Goal: Task Accomplishment & Management: Manage account settings

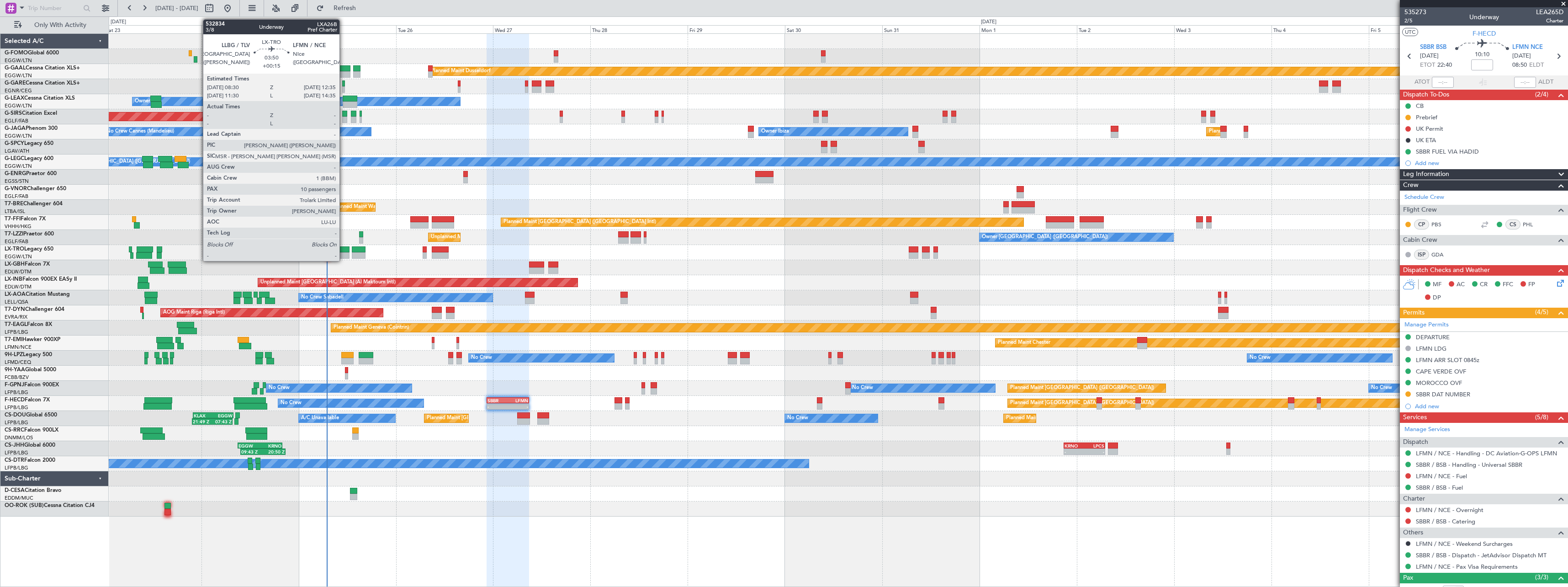
click at [343, 249] on div at bounding box center [341, 250] width 17 height 7
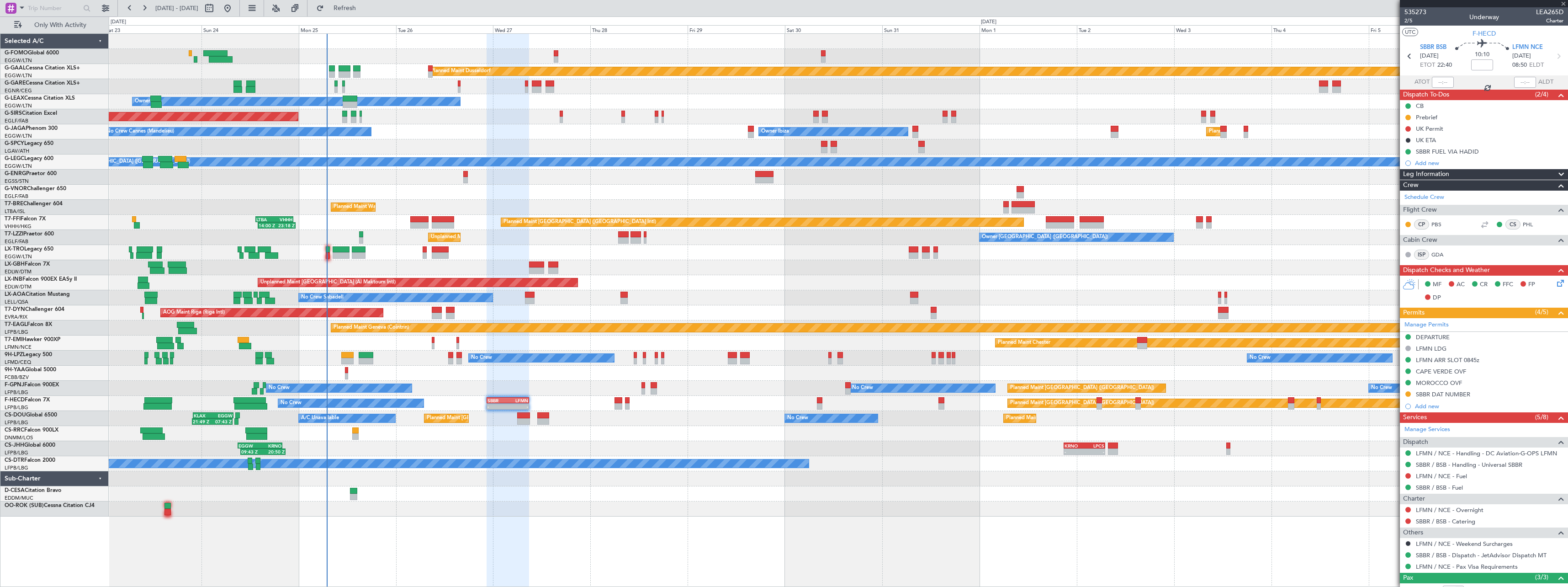
type input "+00:15"
type input "10"
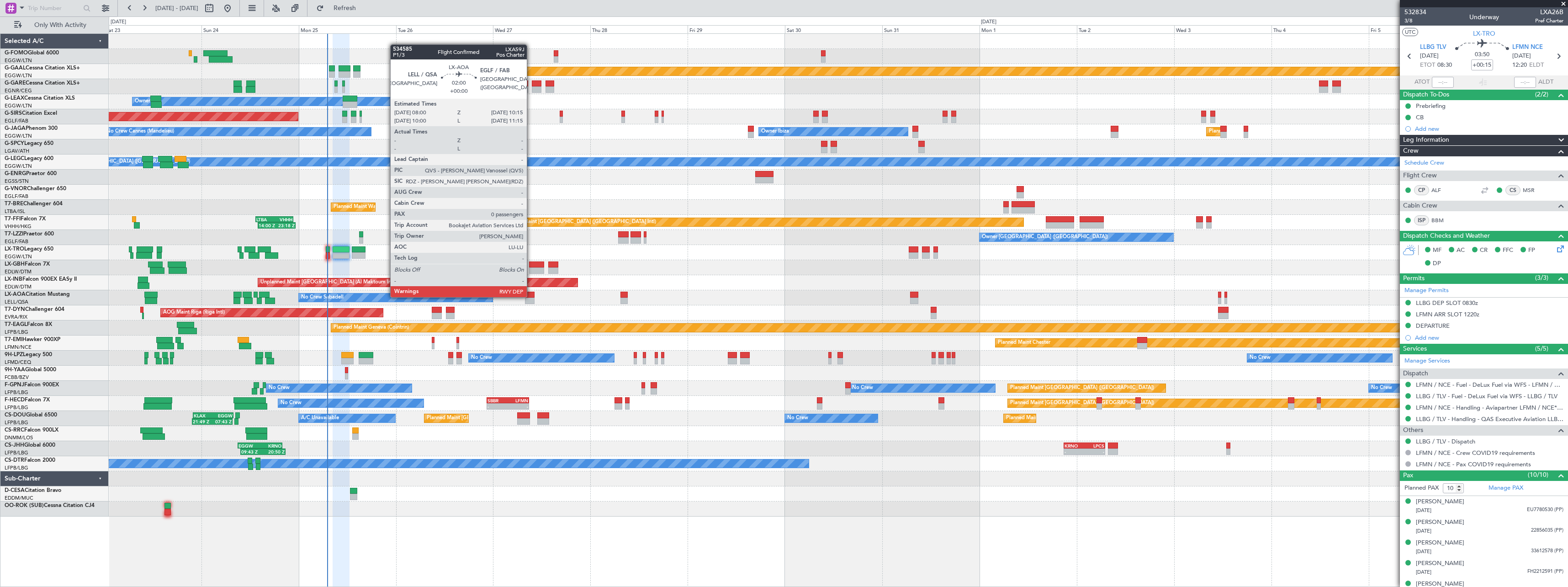
click at [531, 296] on div at bounding box center [529, 295] width 9 height 7
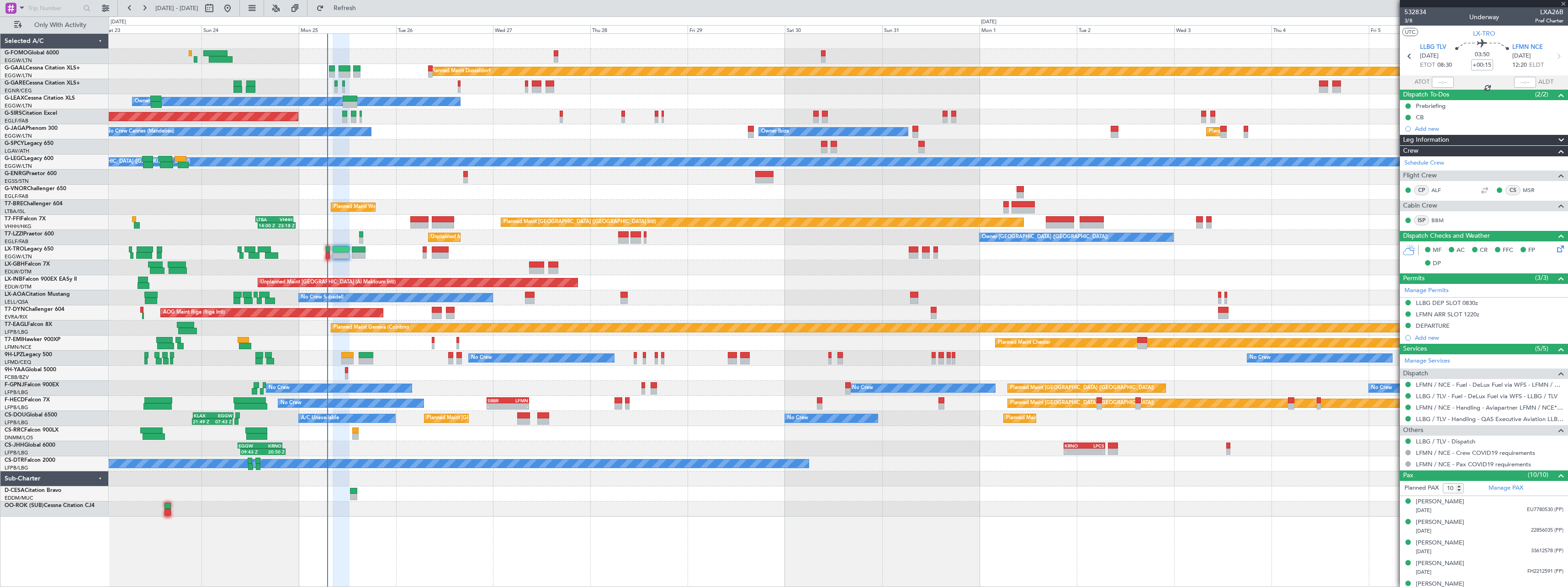
type input "0"
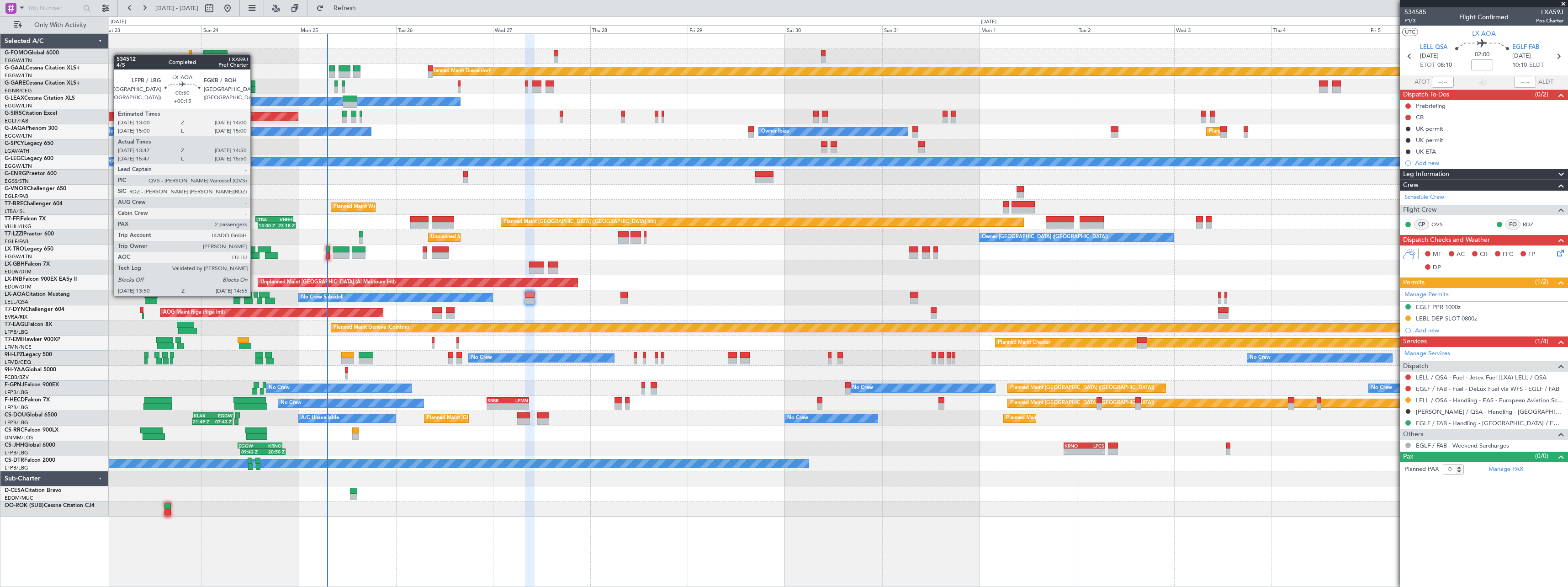
click at [254, 295] on div at bounding box center [256, 295] width 4 height 7
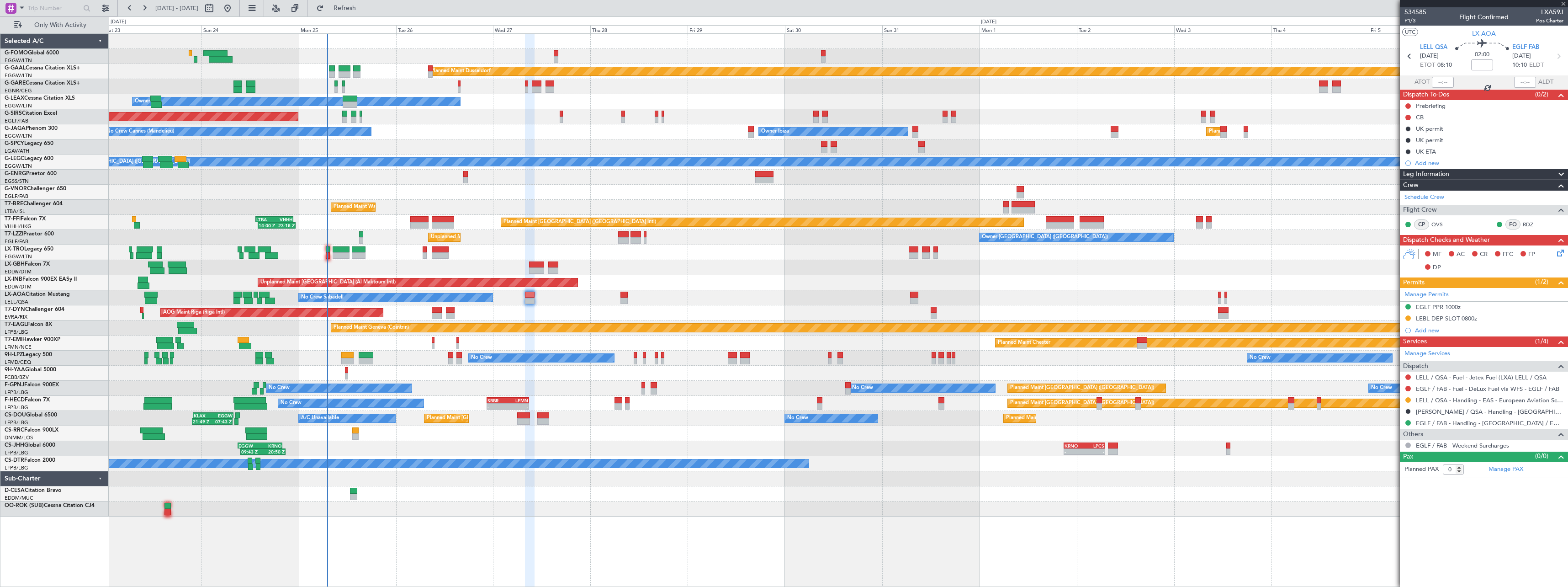
type input "+00:15"
type input "13:57"
type input "14:50"
type input "2"
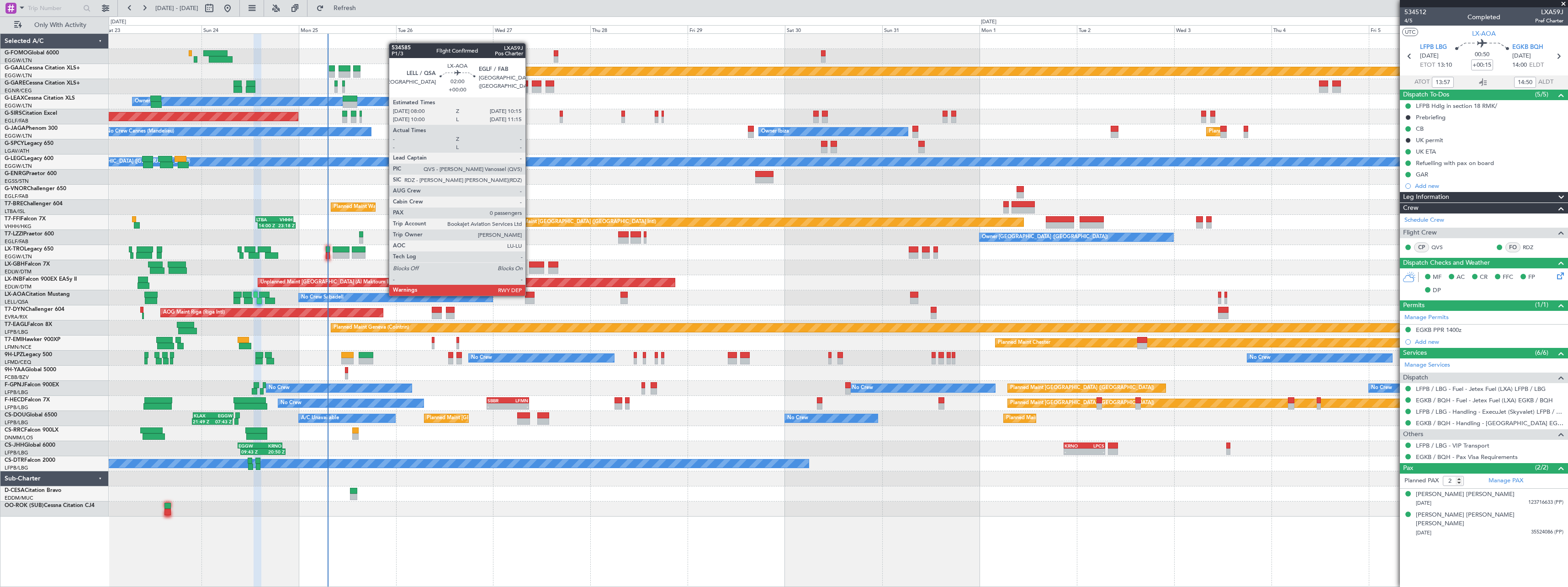
click at [530, 295] on div at bounding box center [529, 295] width 9 height 7
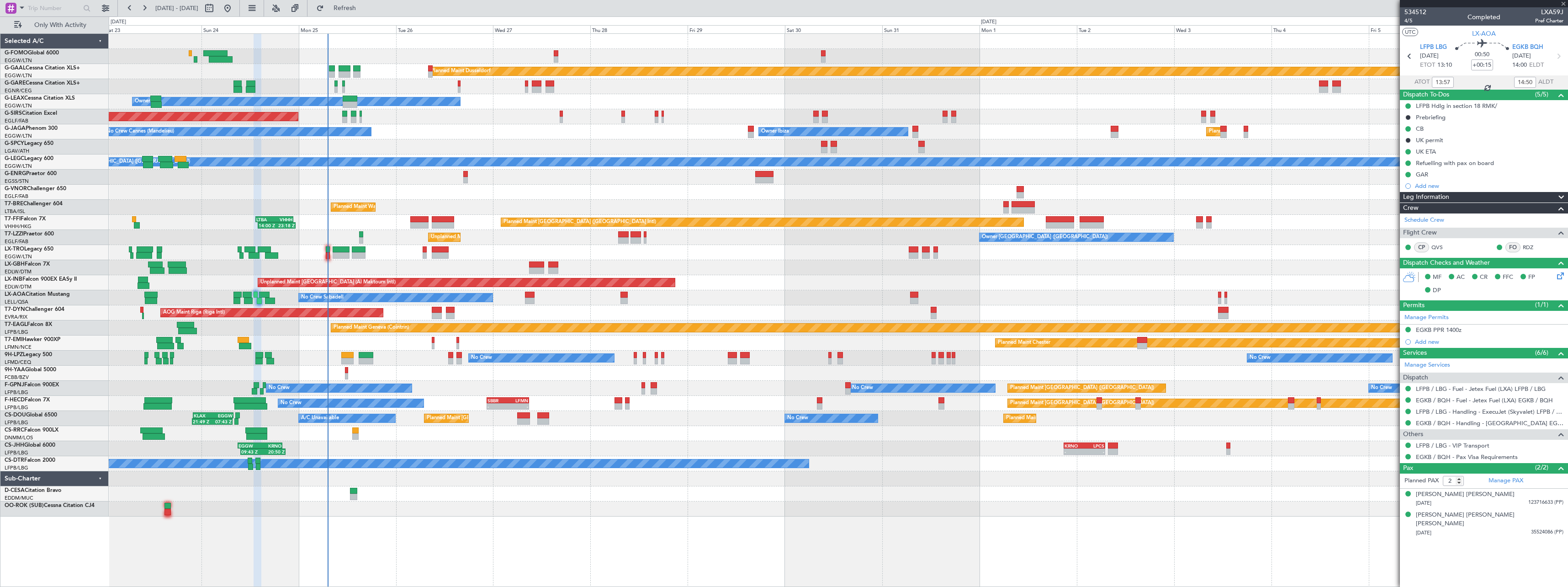
type input "0"
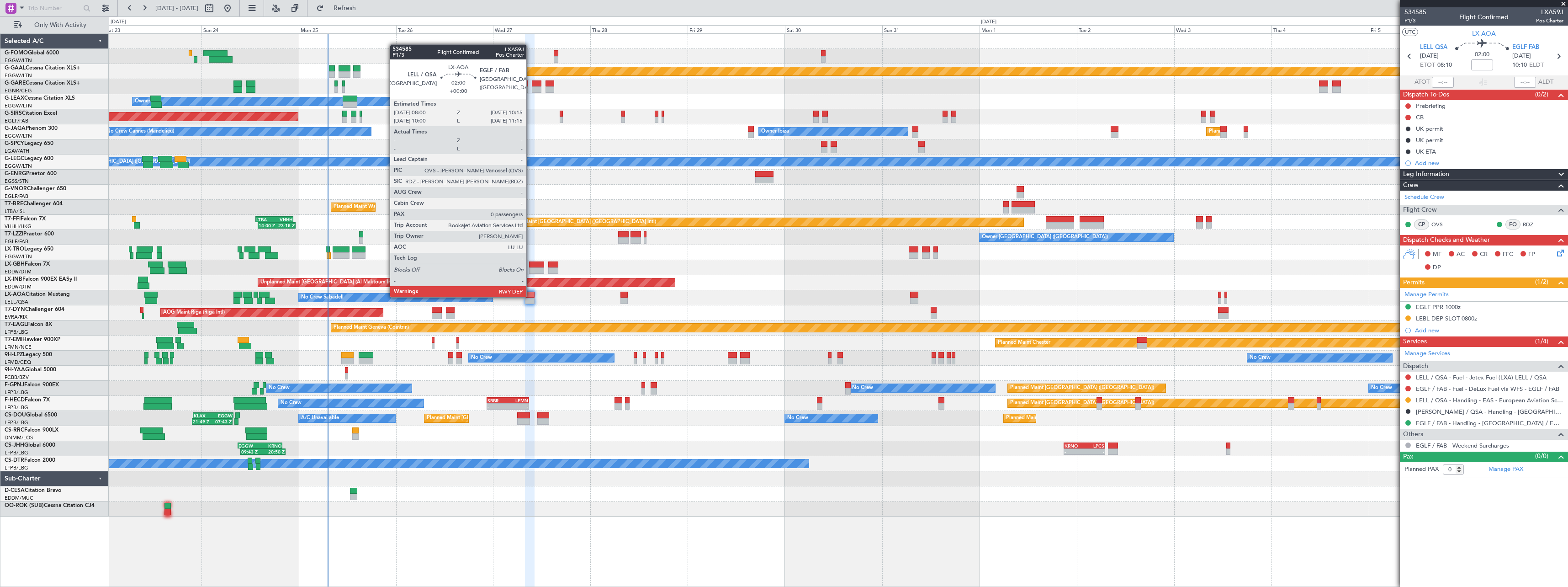
click at [530, 296] on div at bounding box center [529, 295] width 9 height 7
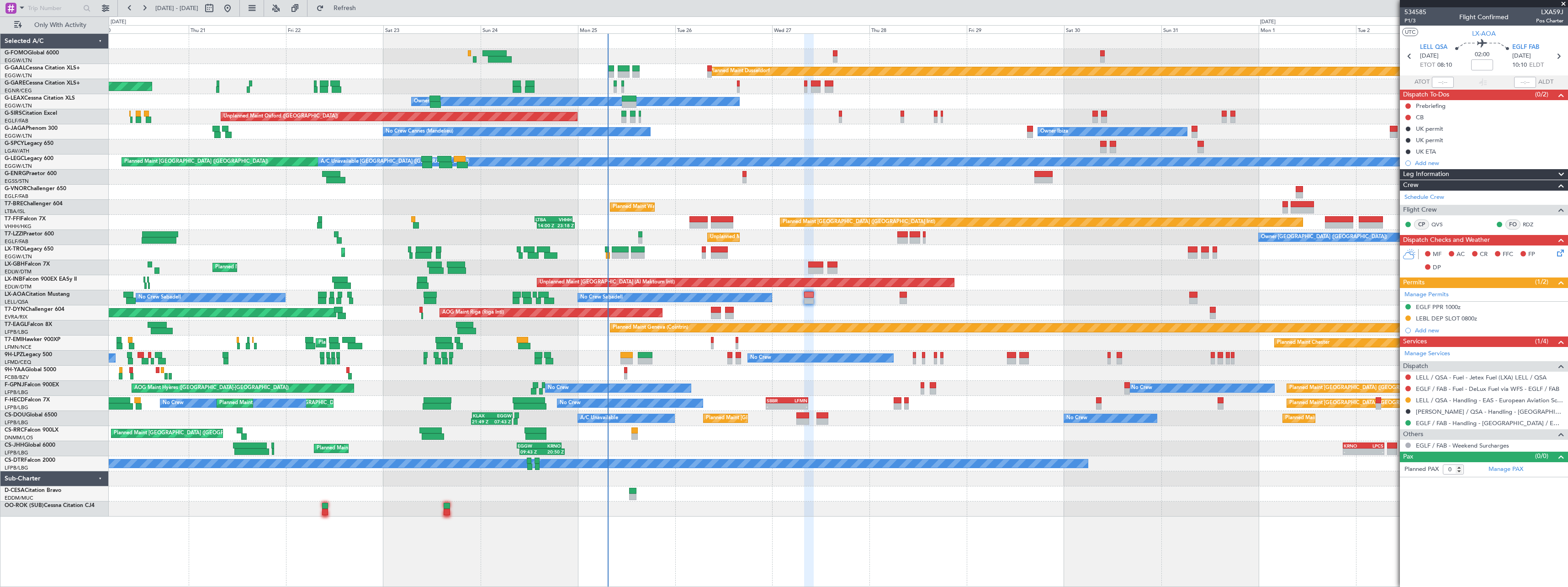
click at [529, 336] on div "Planned Maint [PERSON_NAME] Planned Maint [PERSON_NAME]" at bounding box center [838, 343] width 1459 height 15
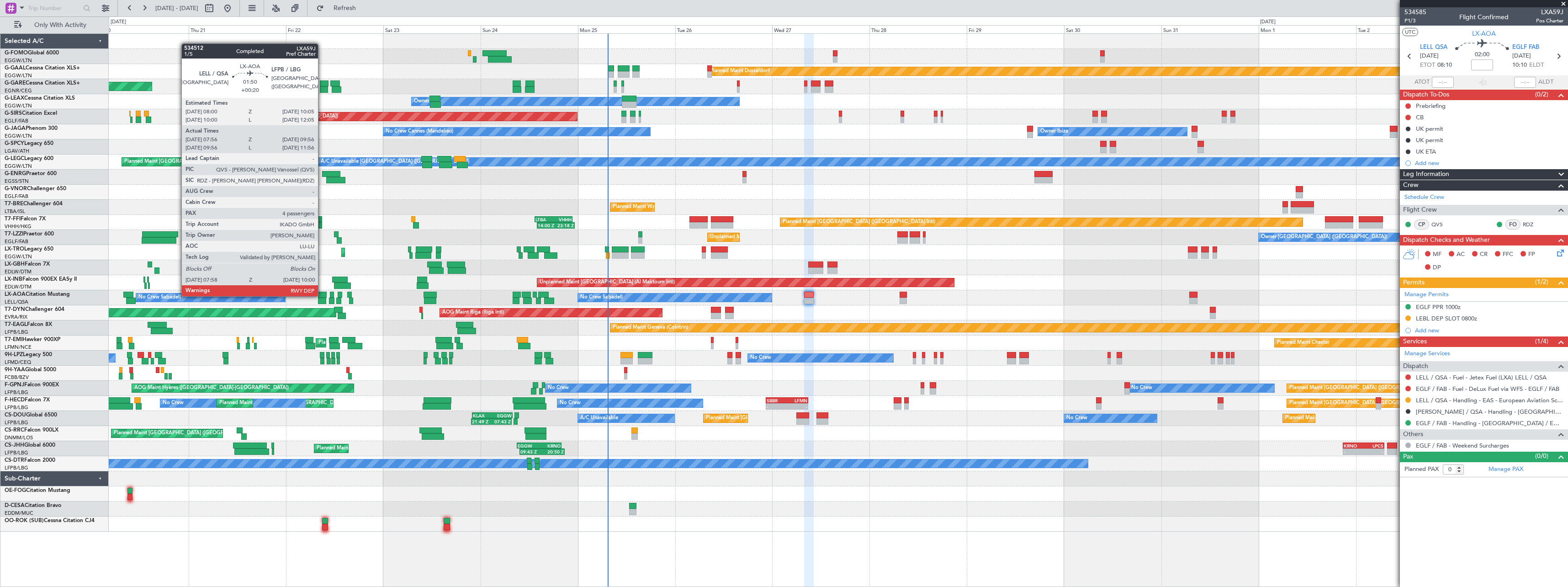
click at [322, 295] on div at bounding box center [322, 295] width 9 height 7
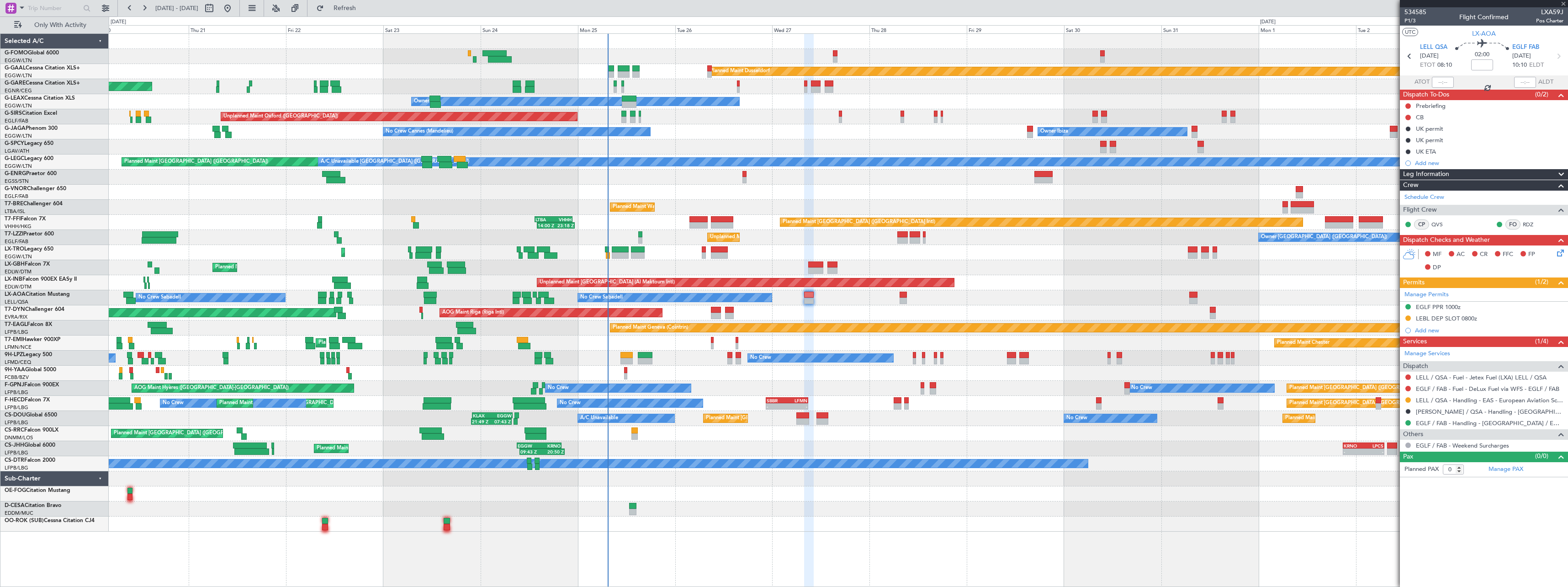
type input "+00:20"
type input "08:06"
type input "09:51"
type input "4"
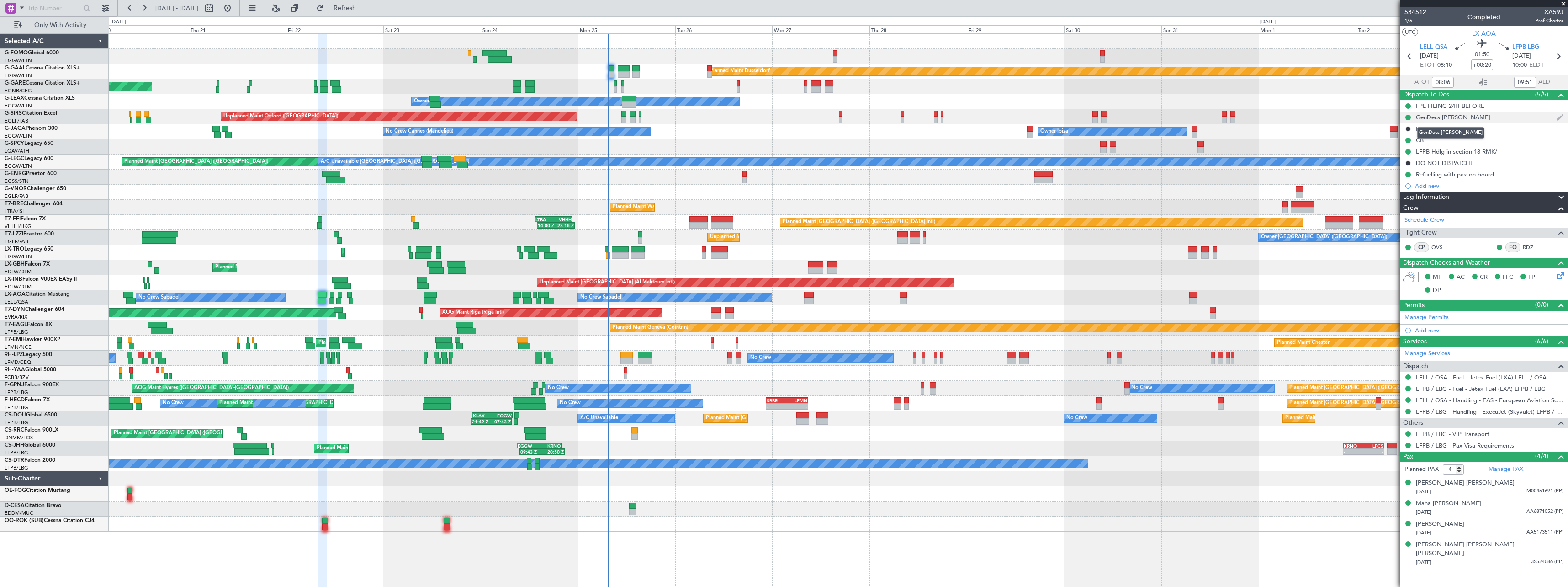
click at [1433, 117] on div "GenDecs [PERSON_NAME]" at bounding box center [1453, 117] width 74 height 8
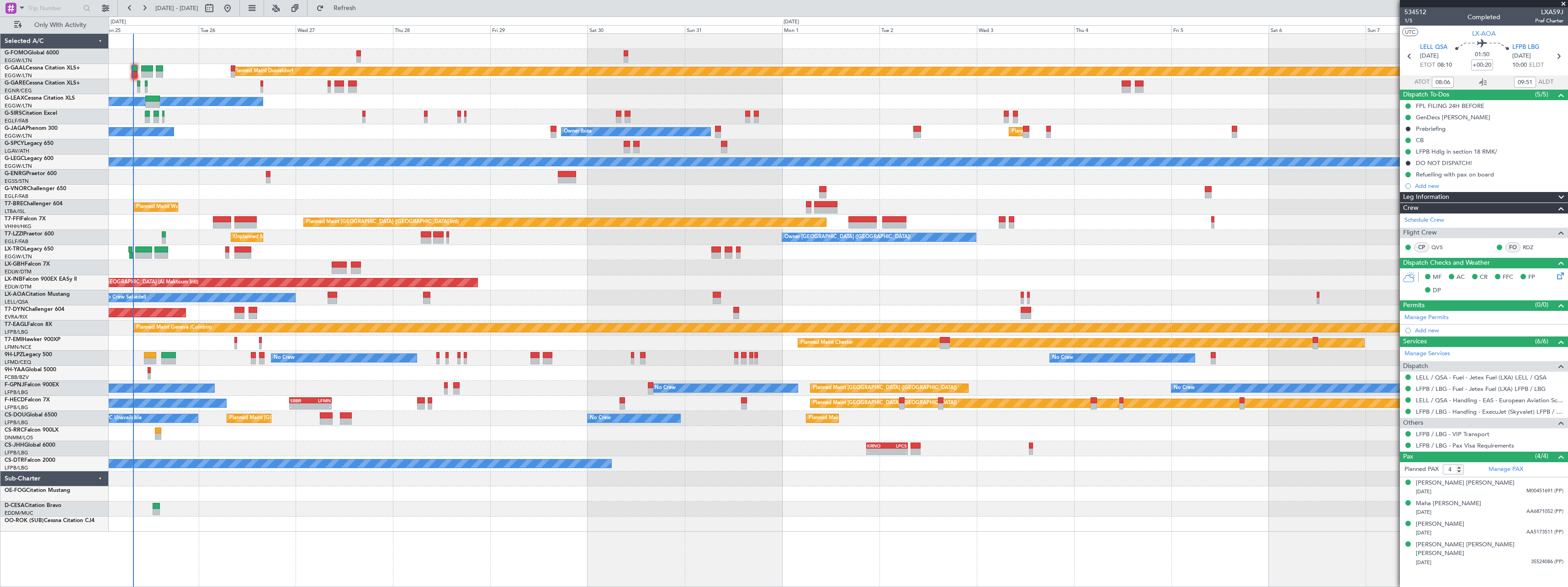
click at [372, 195] on div "Planned Maint Dusseldorf Owner Unplanned Maint [GEOGRAPHIC_DATA] ([GEOGRAPHIC_D…" at bounding box center [838, 283] width 1459 height 497
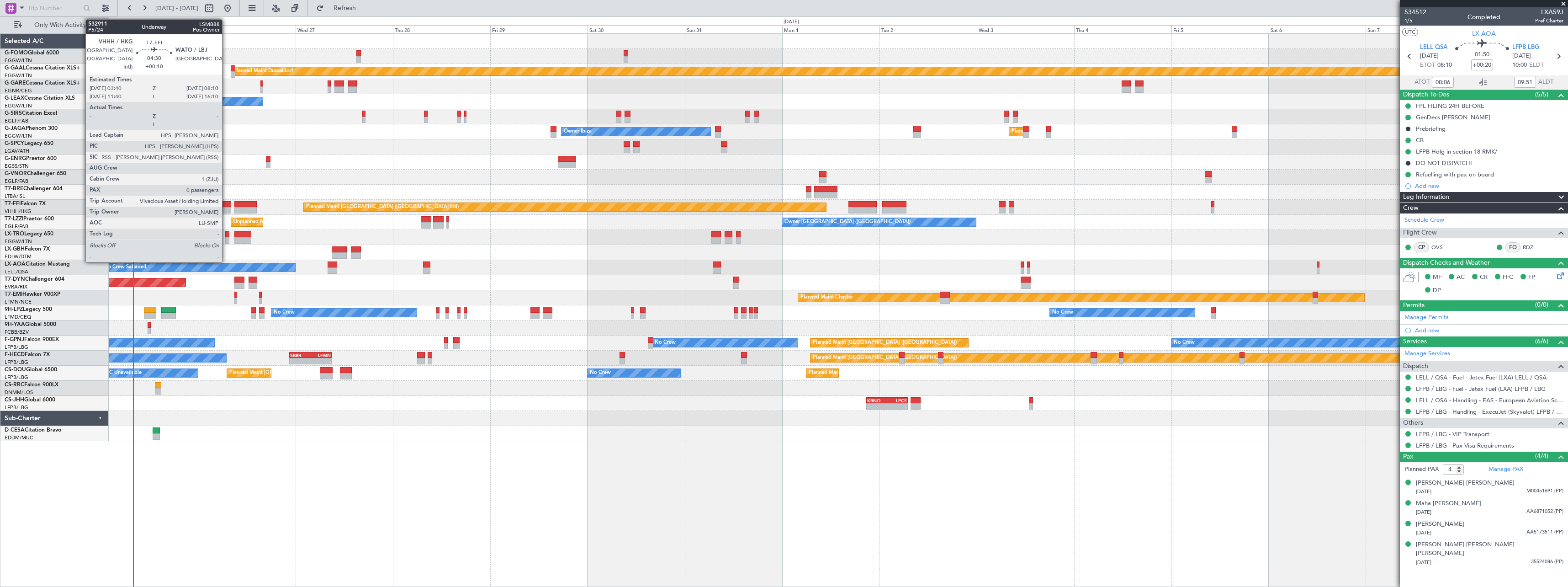
click at [226, 206] on div at bounding box center [222, 204] width 18 height 7
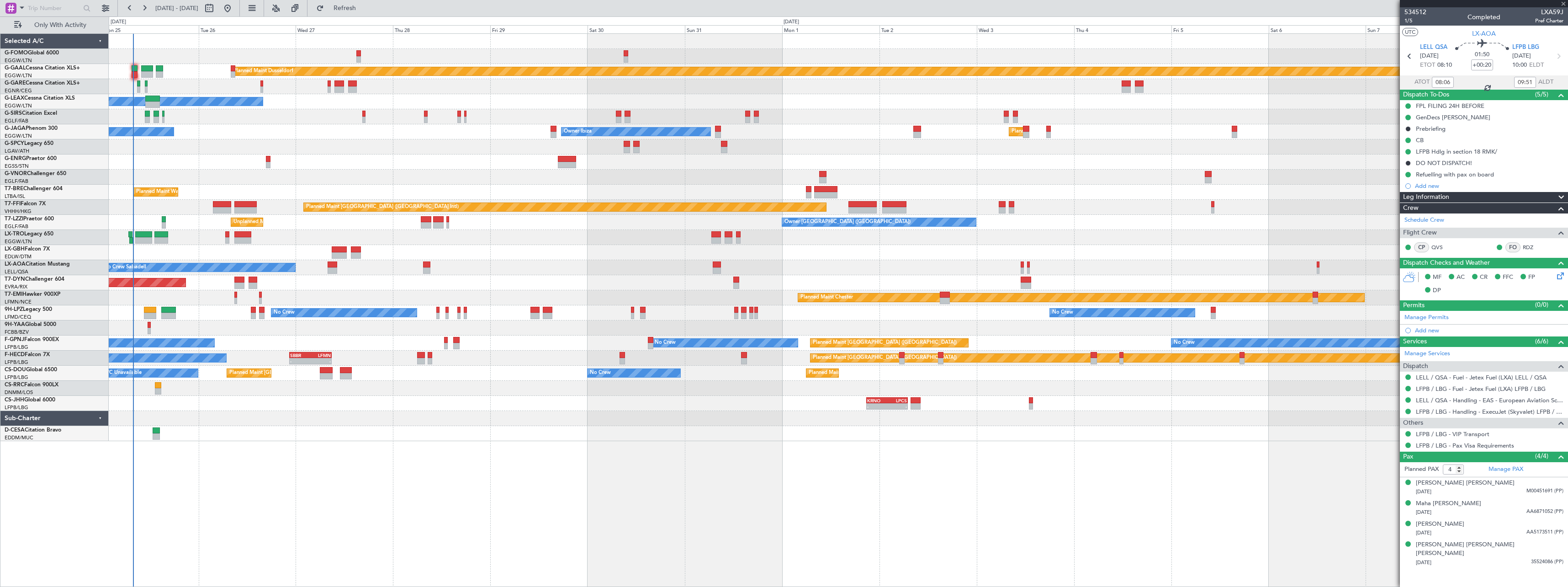
type input "+00:10"
type input "0"
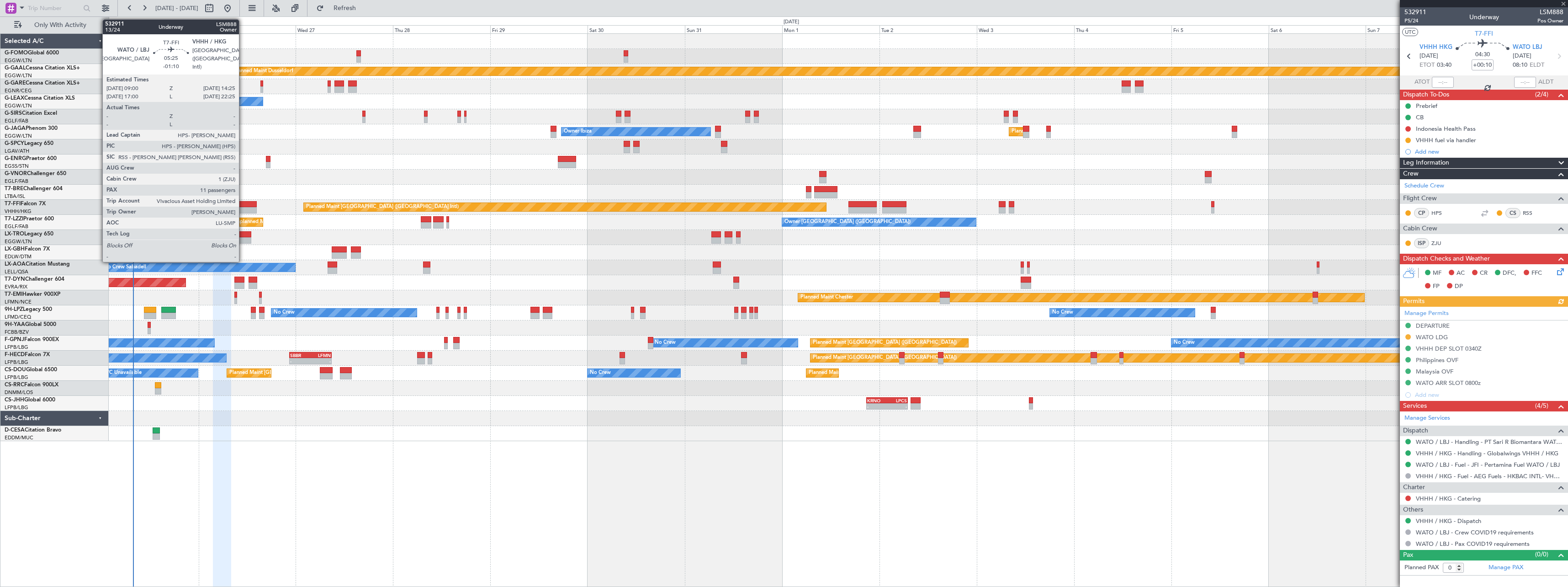
click at [243, 206] on div at bounding box center [245, 204] width 23 height 7
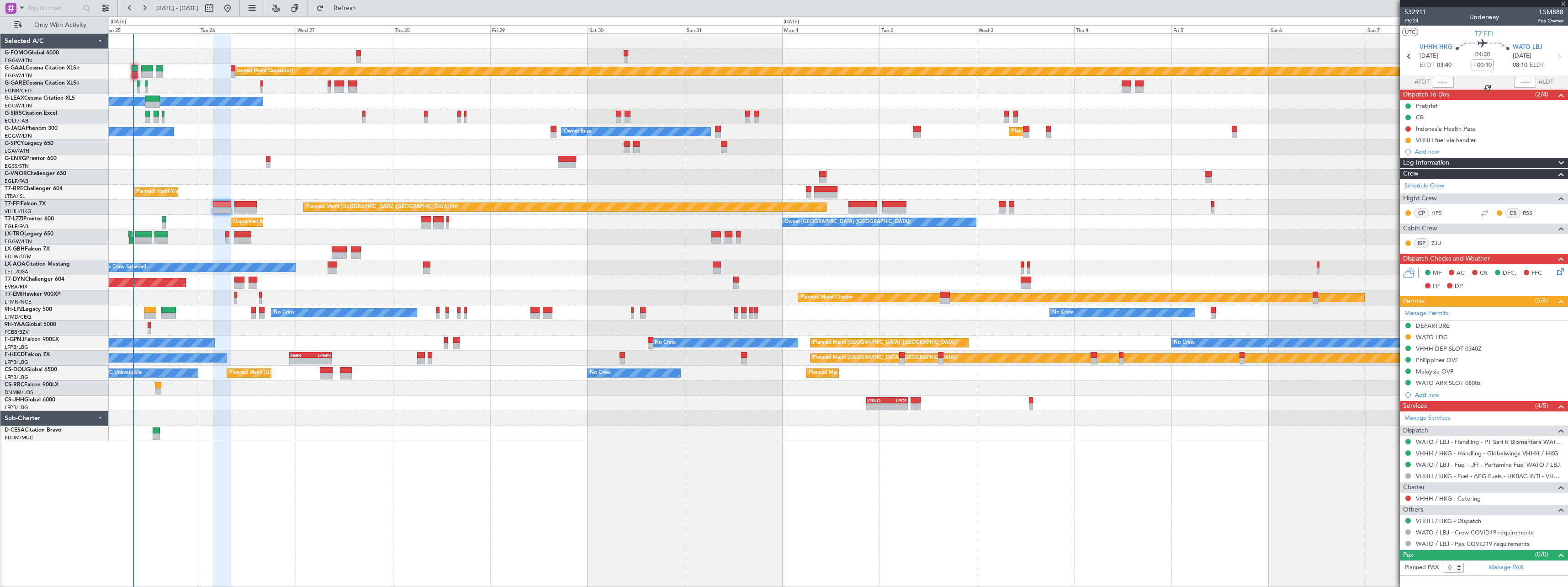
type input "-01:10"
type input "11"
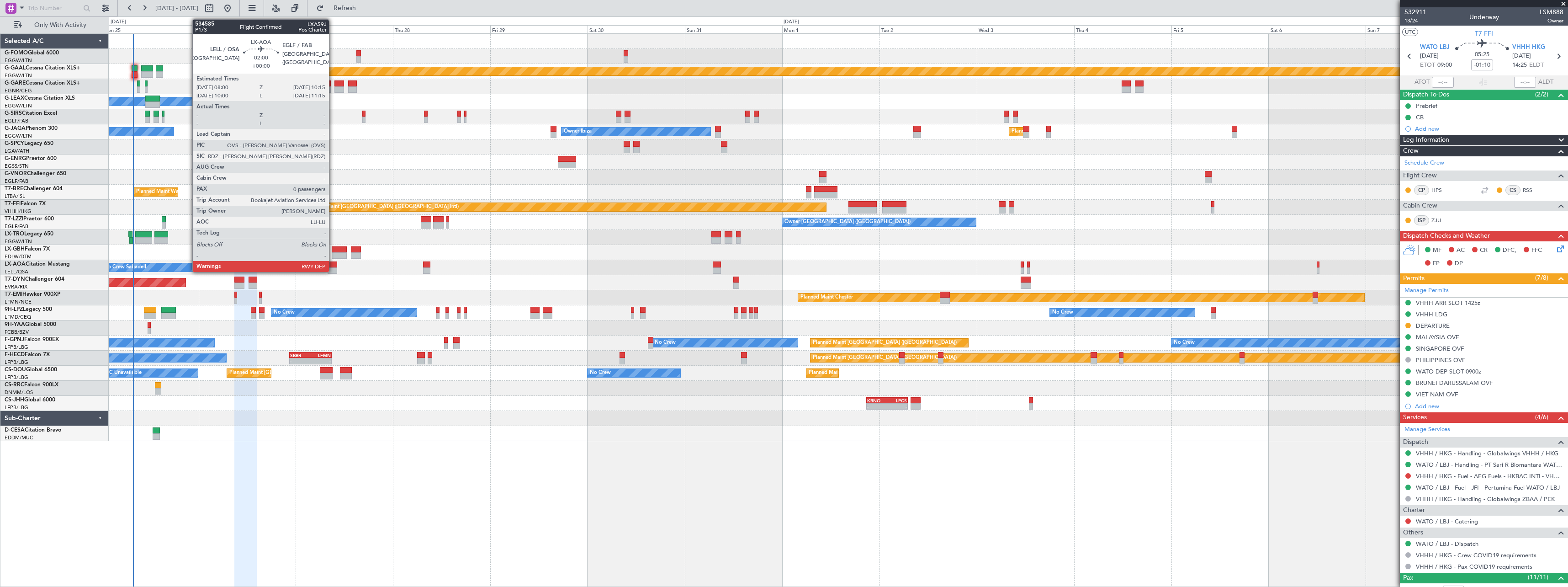
click at [333, 269] on div at bounding box center [332, 270] width 9 height 7
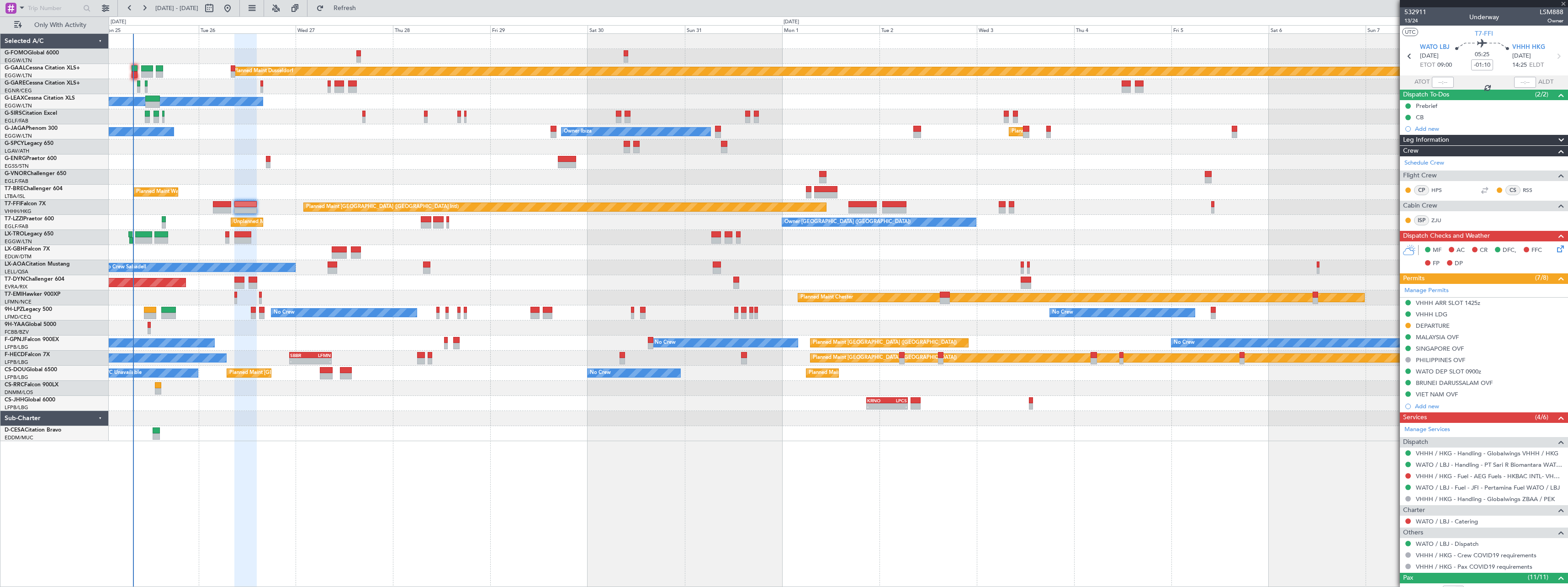
type input "0"
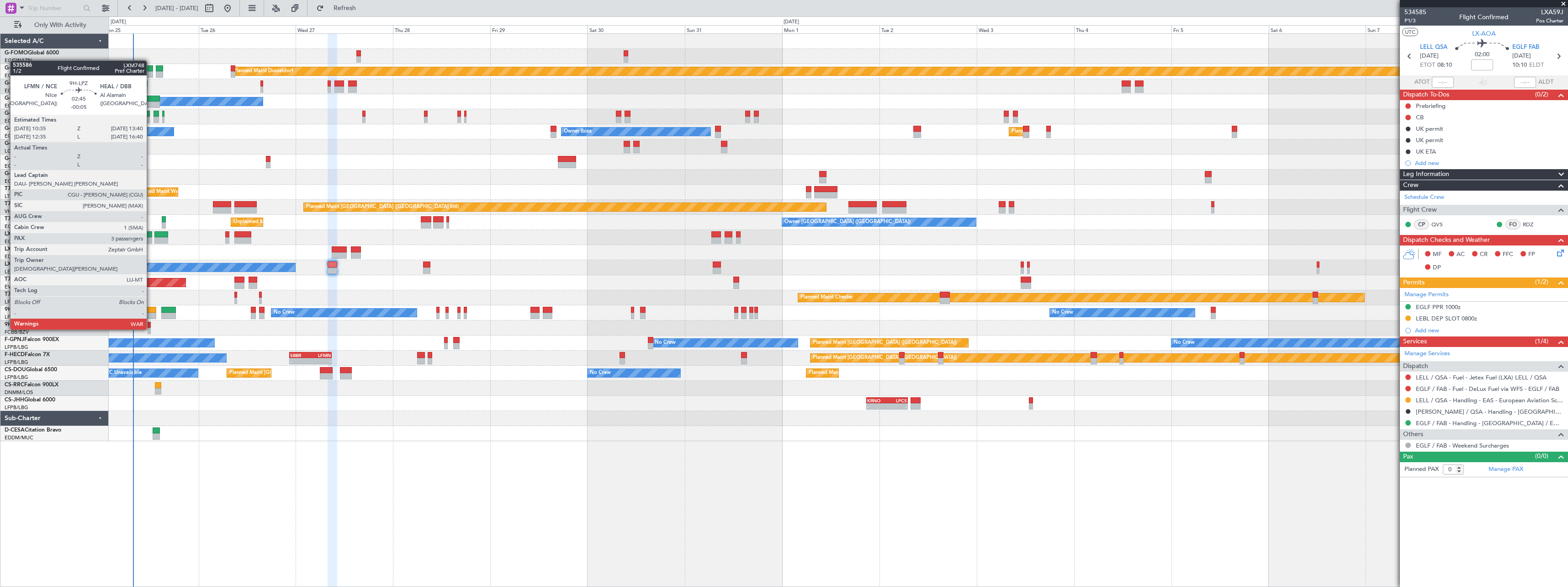
click at [151, 312] on div at bounding box center [150, 310] width 13 height 7
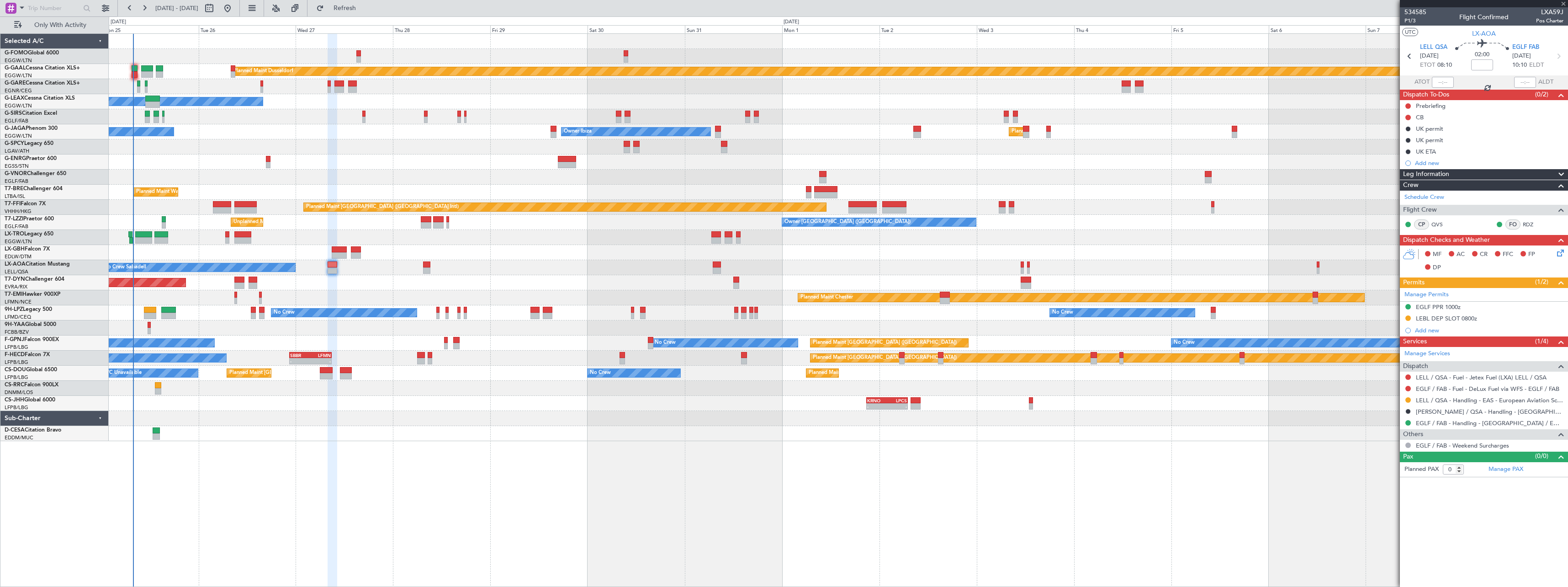
type input "-00:05"
type input "3"
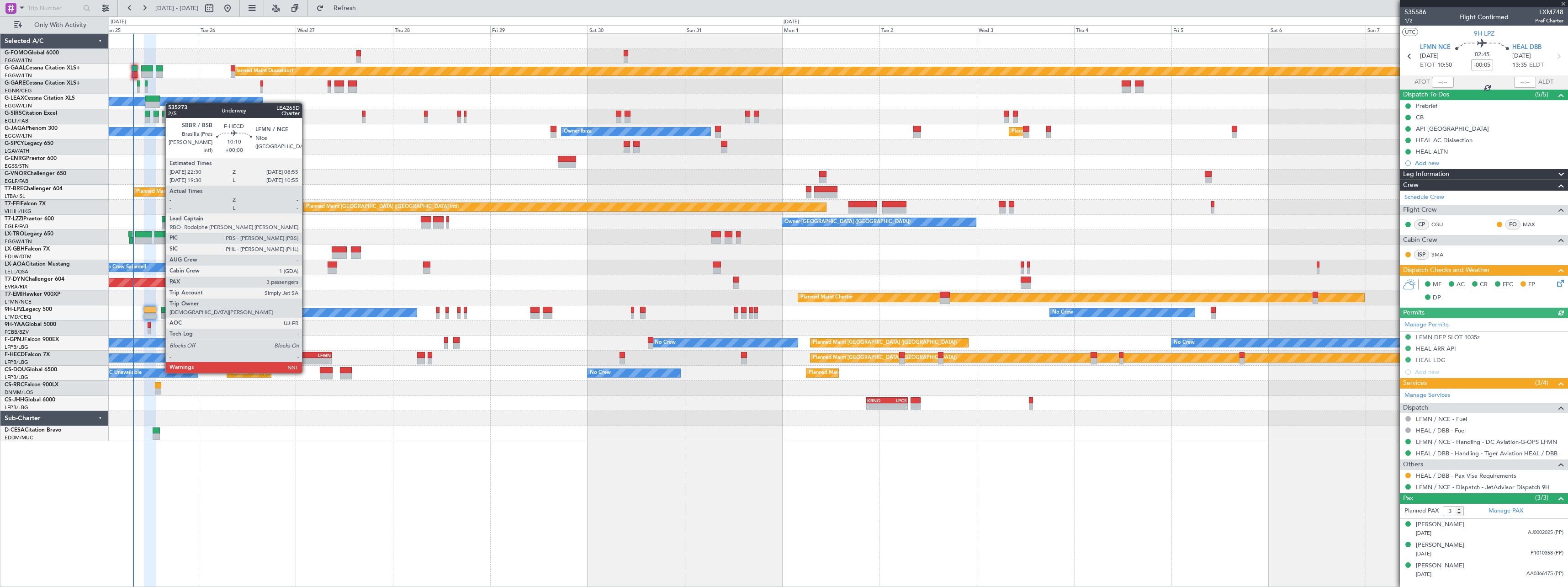
click at [306, 356] on div "SBBR" at bounding box center [300, 355] width 20 height 5
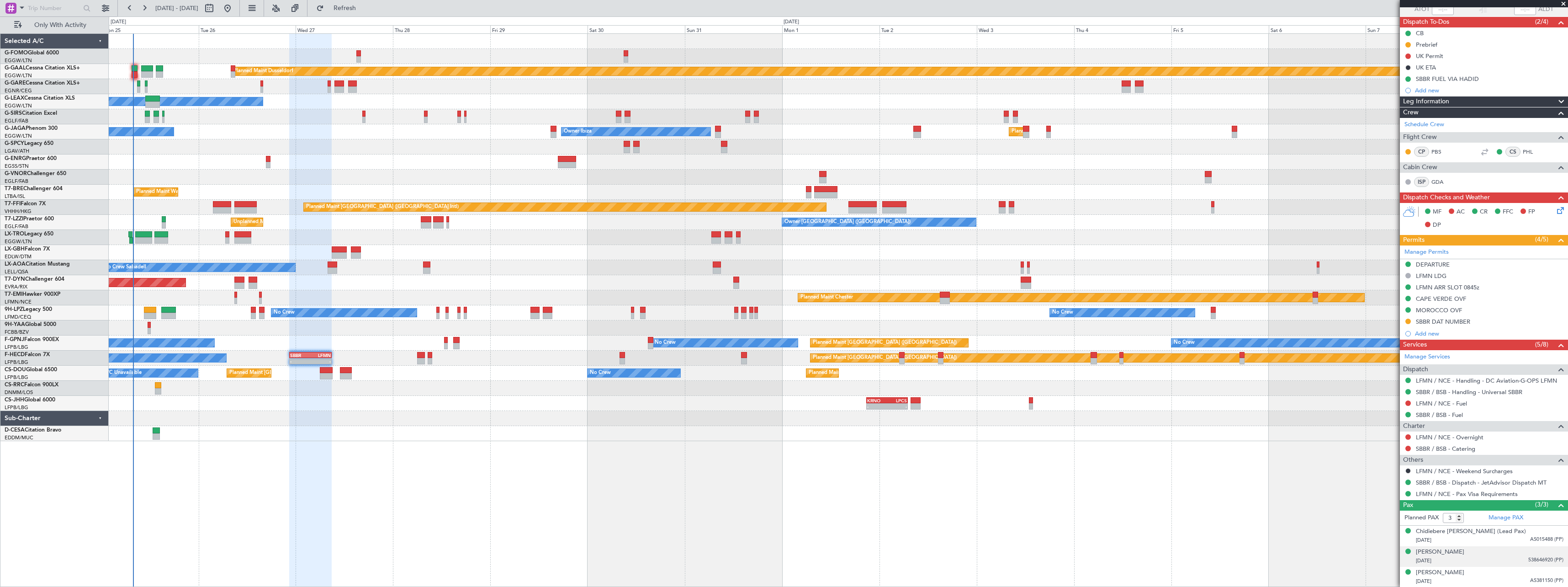
scroll to position [29, 0]
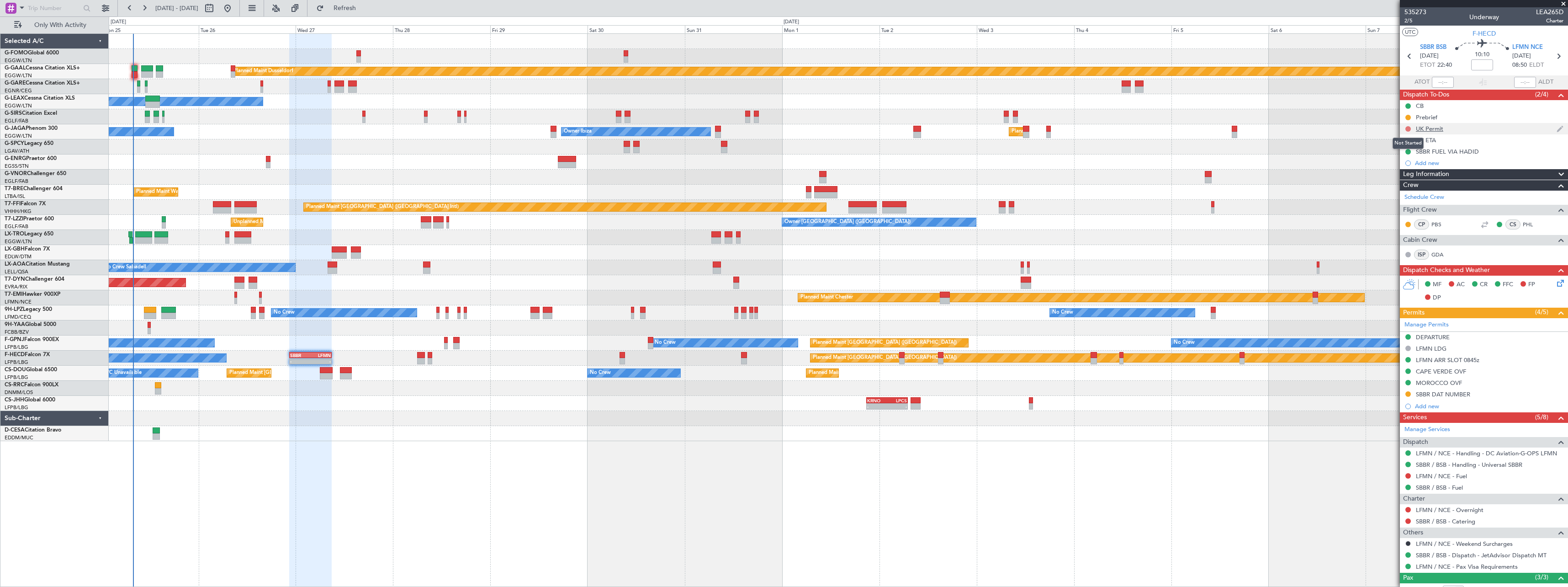
click at [1408, 129] on button at bounding box center [1408, 128] width 5 height 5
click at [1407, 183] on span "Cancelled" at bounding box center [1410, 183] width 26 height 9
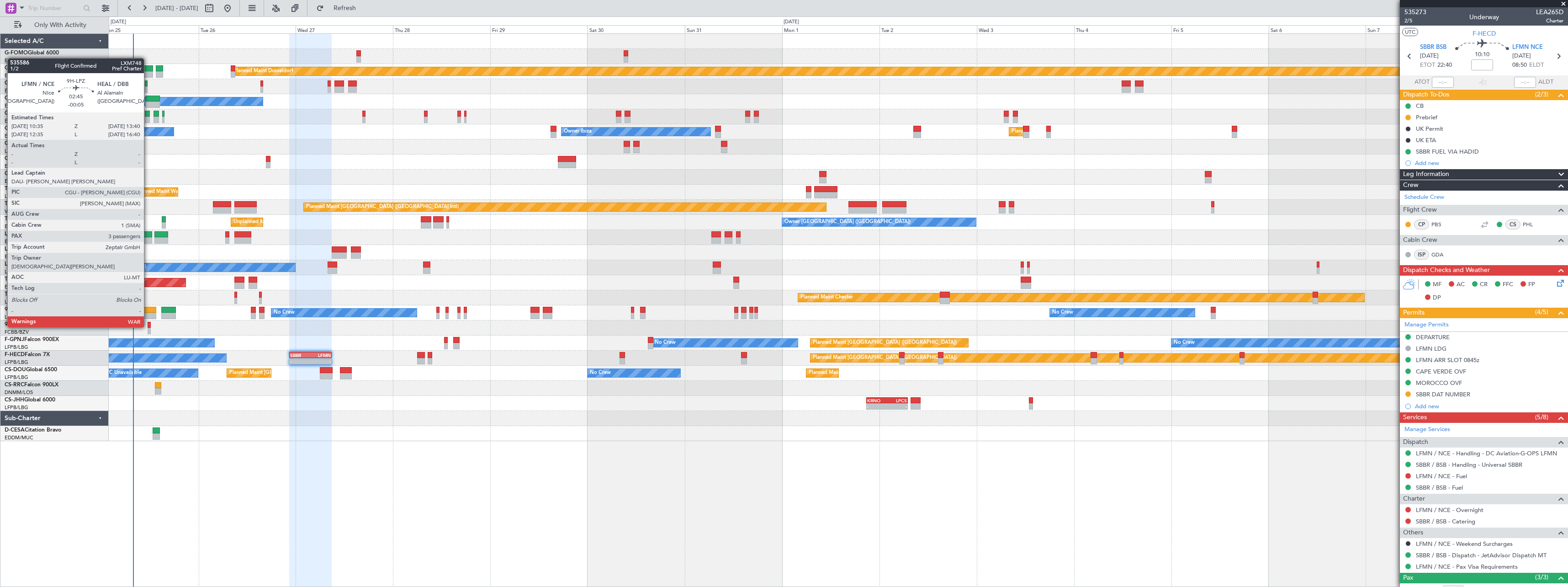
click at [148, 310] on div at bounding box center [150, 310] width 13 height 7
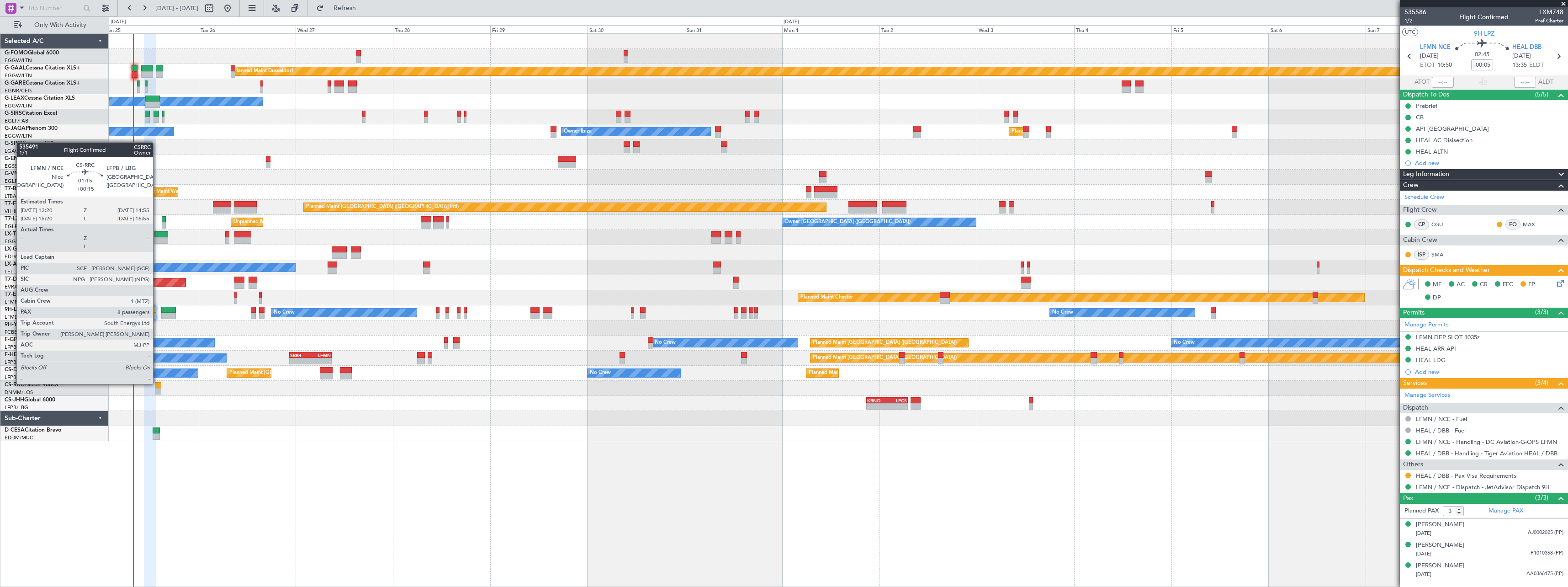
click at [157, 383] on div at bounding box center [158, 385] width 7 height 7
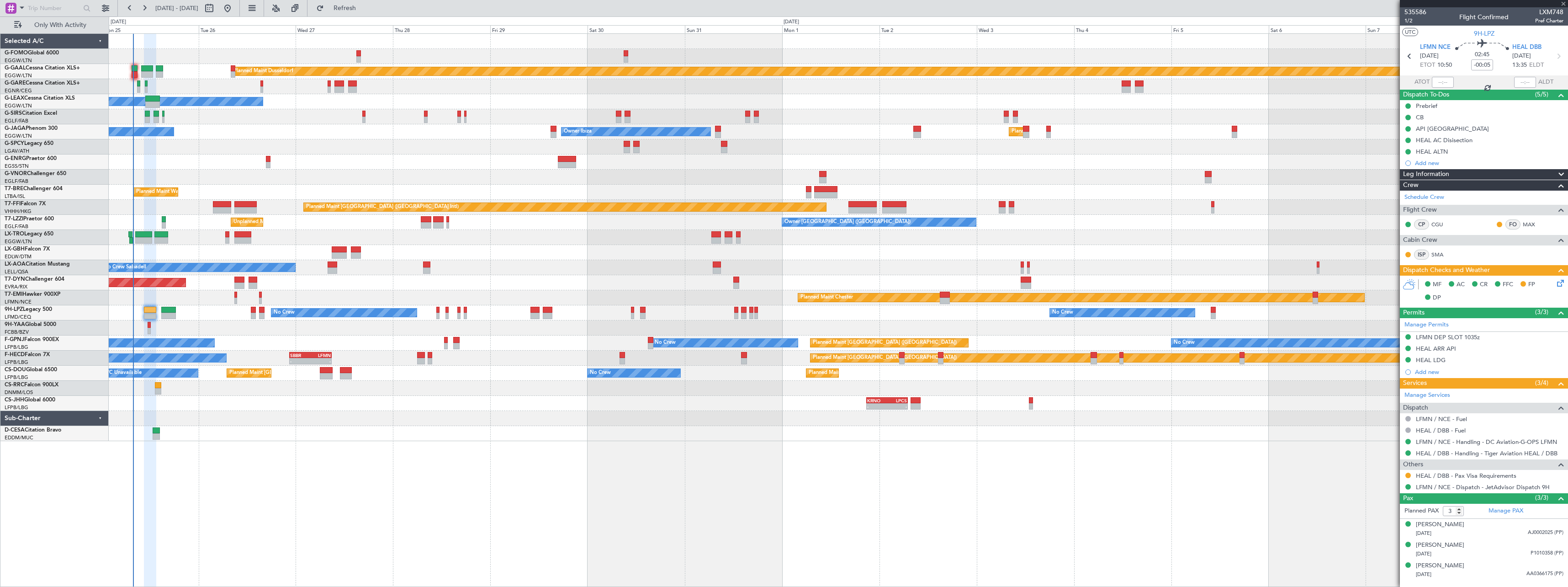
type input "+00:15"
type input "8"
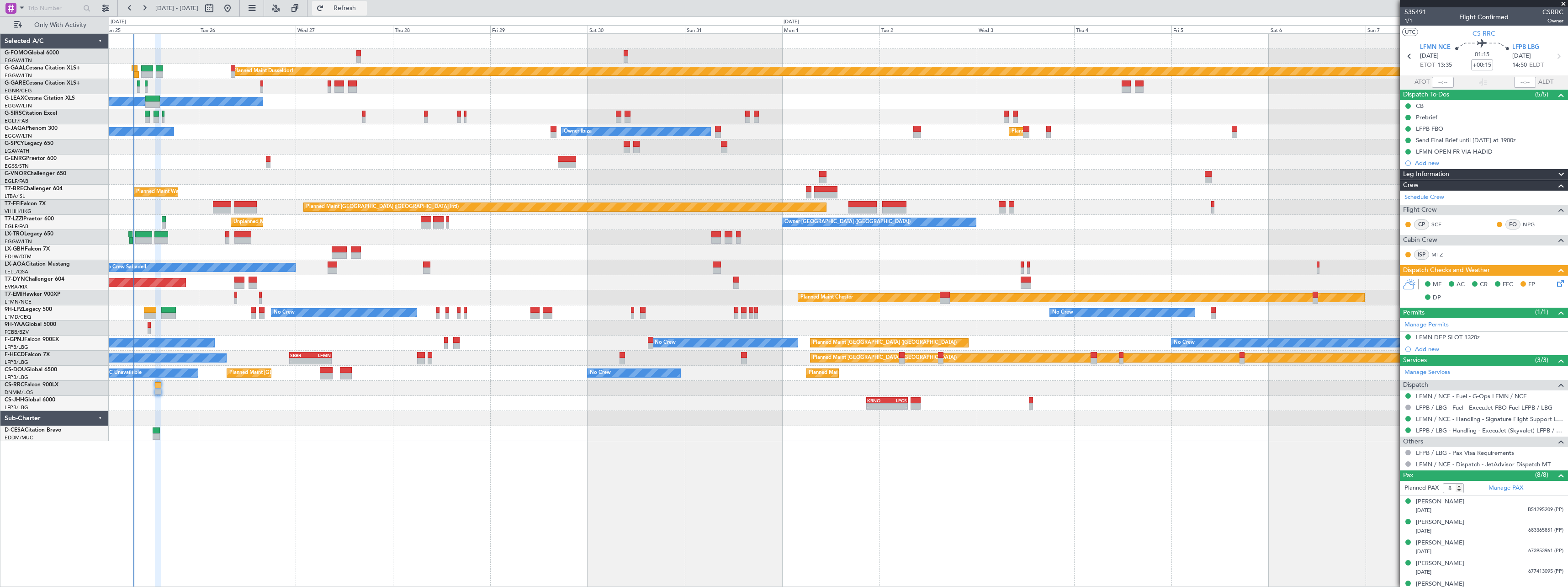
click at [364, 12] on span "Refresh" at bounding box center [345, 8] width 38 height 7
click at [1410, 19] on span "1/1" at bounding box center [1415, 21] width 22 height 8
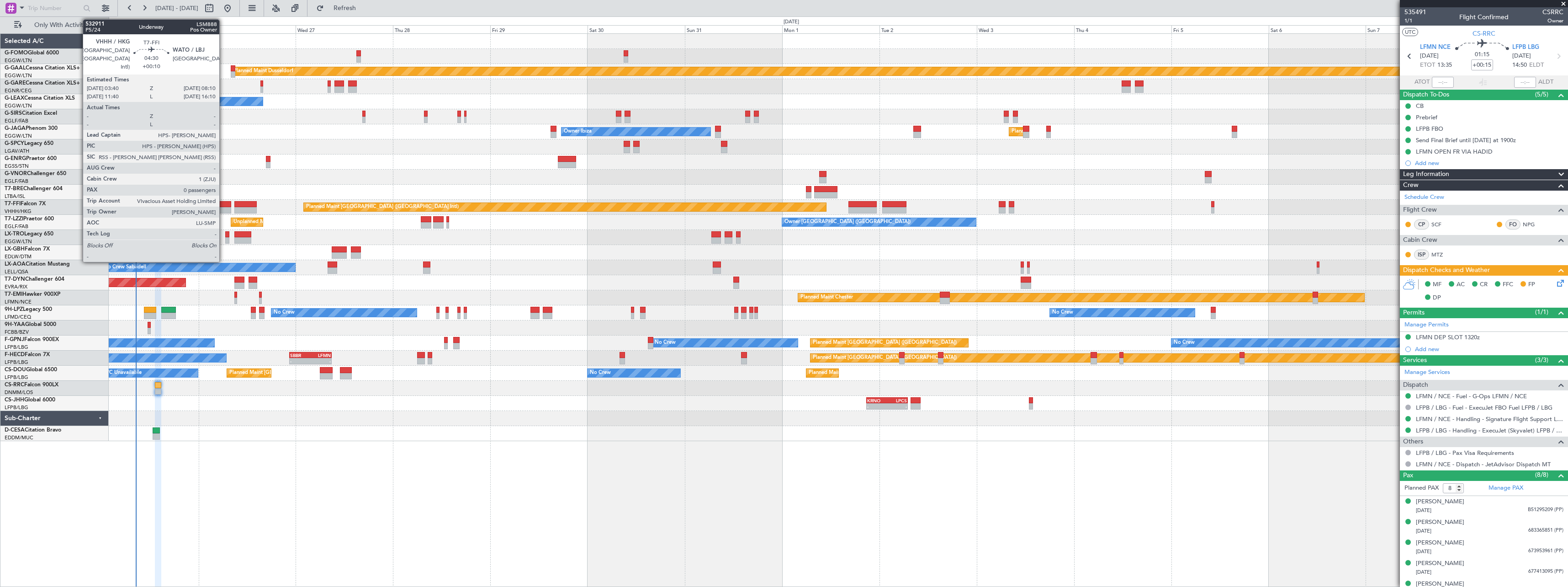
click at [223, 205] on div at bounding box center [222, 204] width 18 height 7
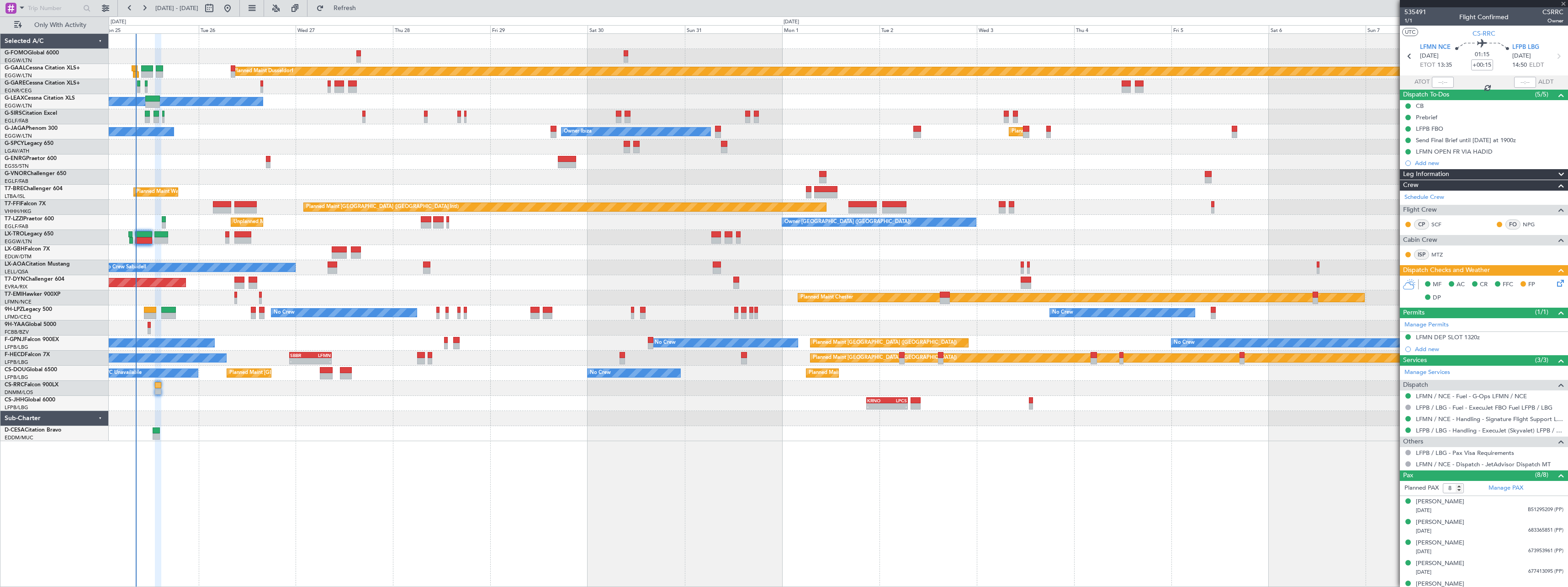
type input "+00:10"
type input "0"
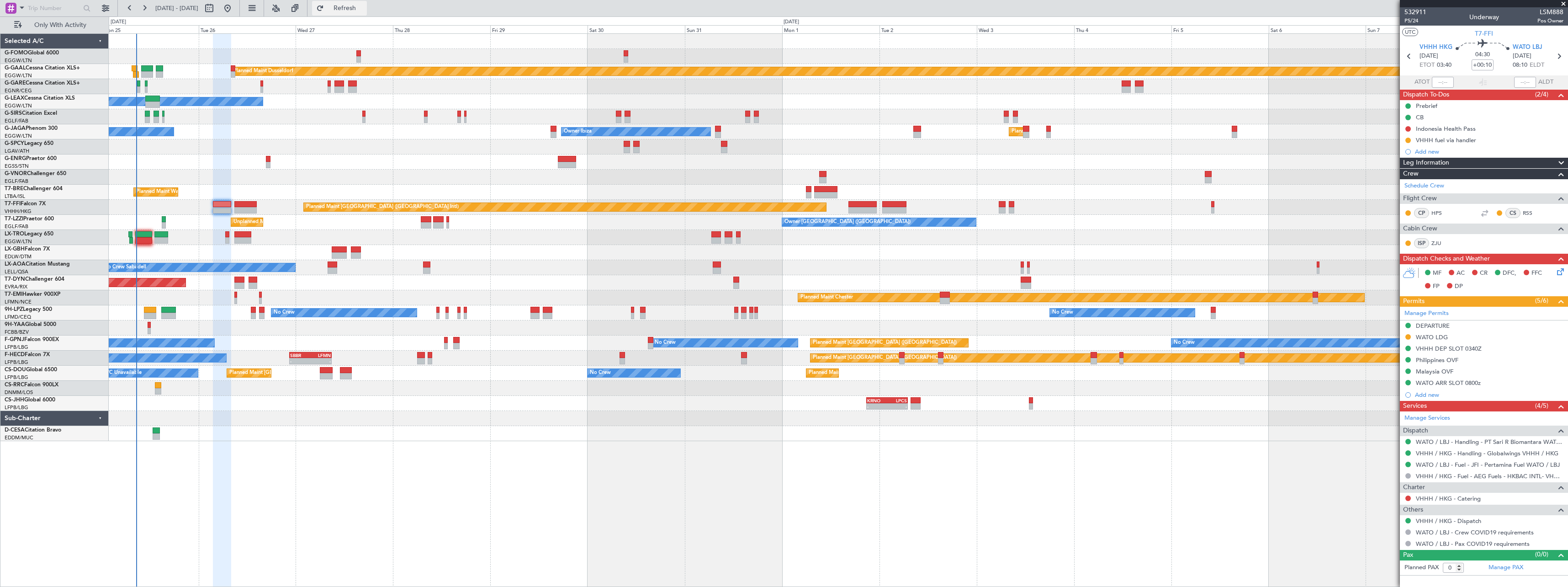
click at [364, 8] on span "Refresh" at bounding box center [345, 8] width 38 height 7
click at [364, 5] on span "Refresh" at bounding box center [345, 8] width 38 height 7
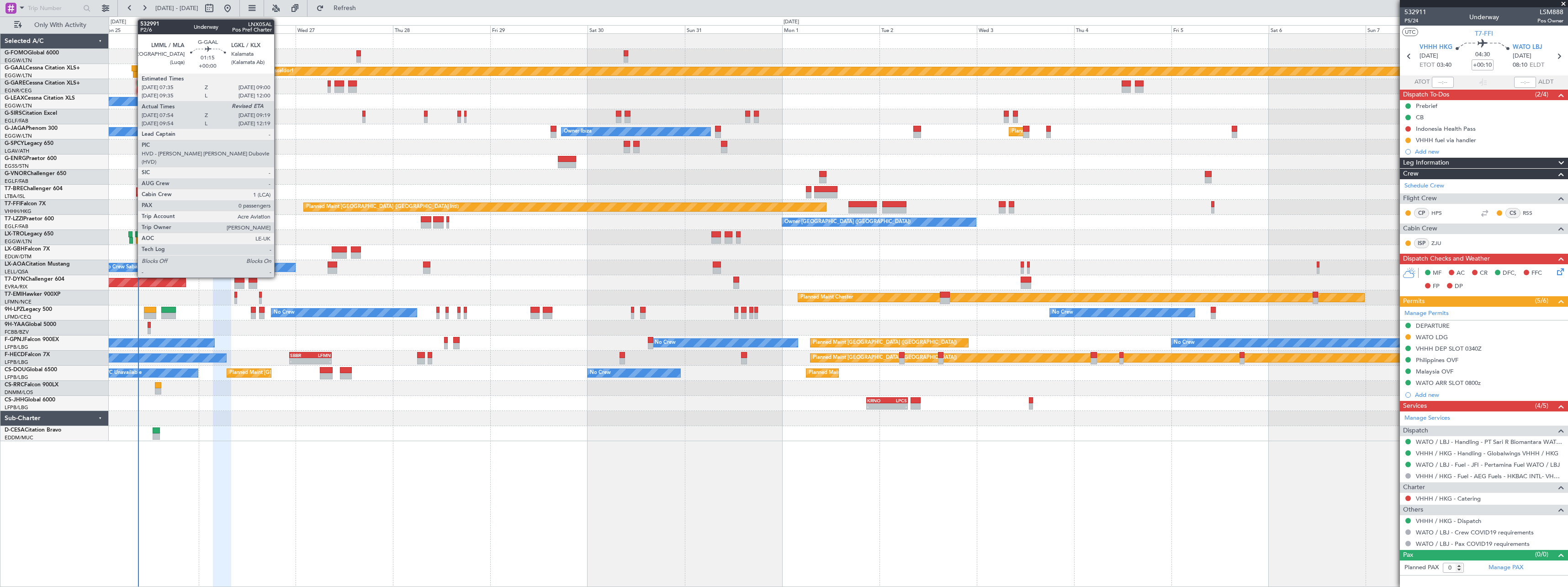
click at [133, 69] on div at bounding box center [135, 68] width 6 height 7
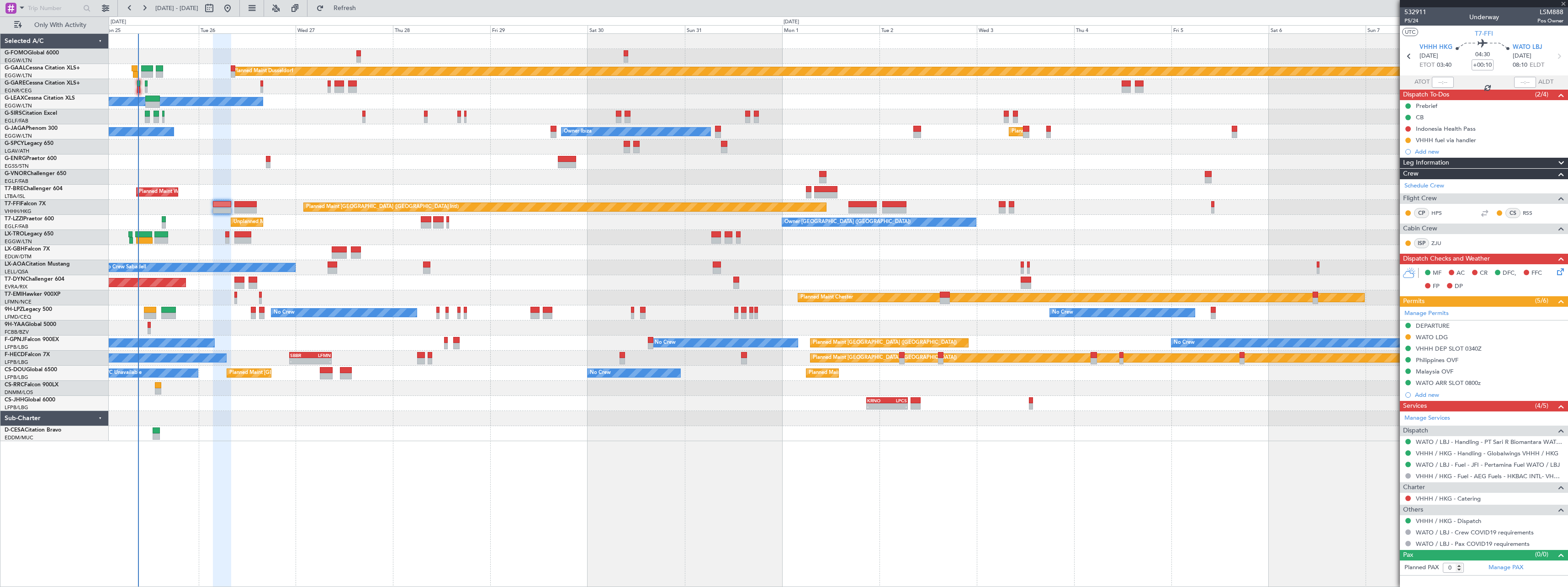
type input "07:54"
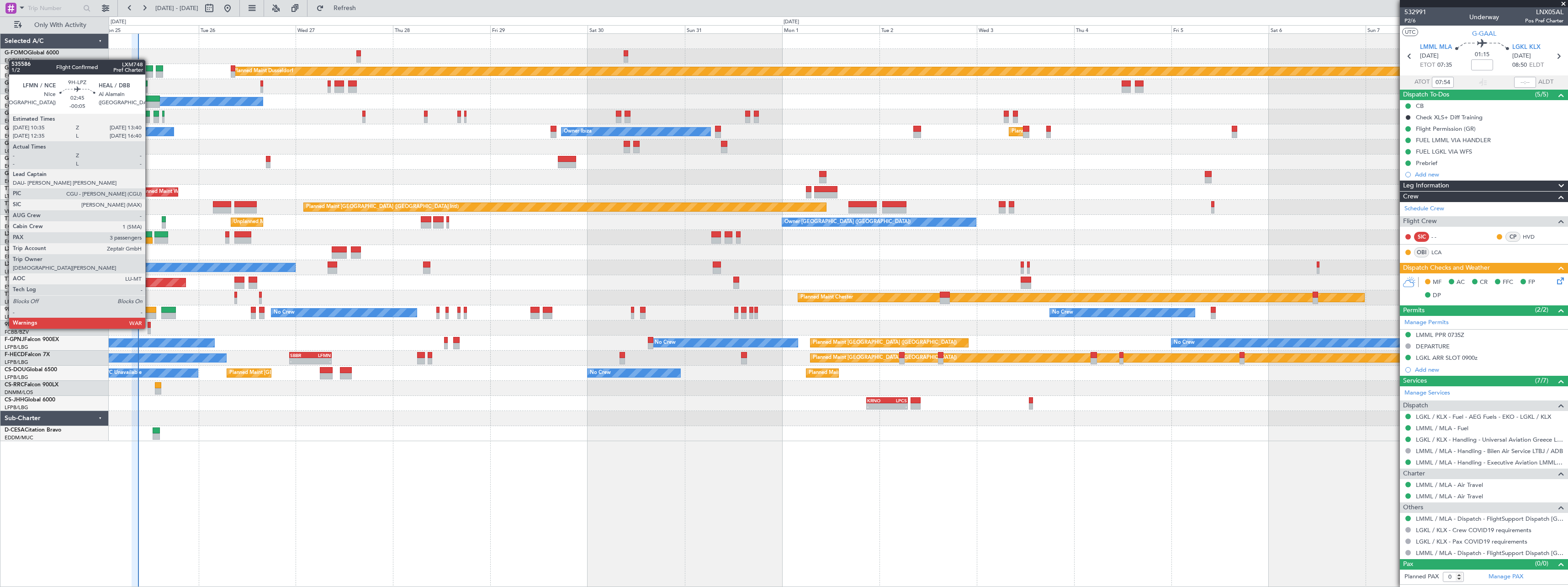
click at [149, 311] on div at bounding box center [150, 310] width 13 height 7
type input "-00:05"
type input "3"
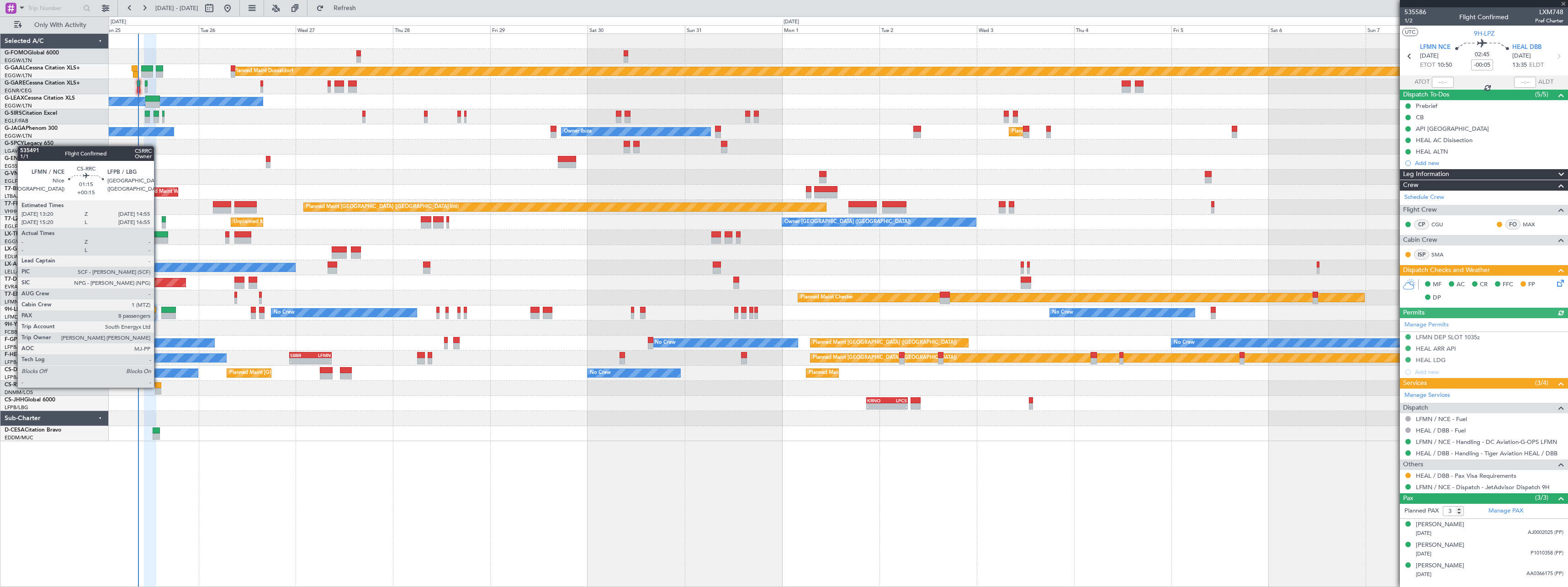
click at [158, 387] on div at bounding box center [158, 385] width 7 height 7
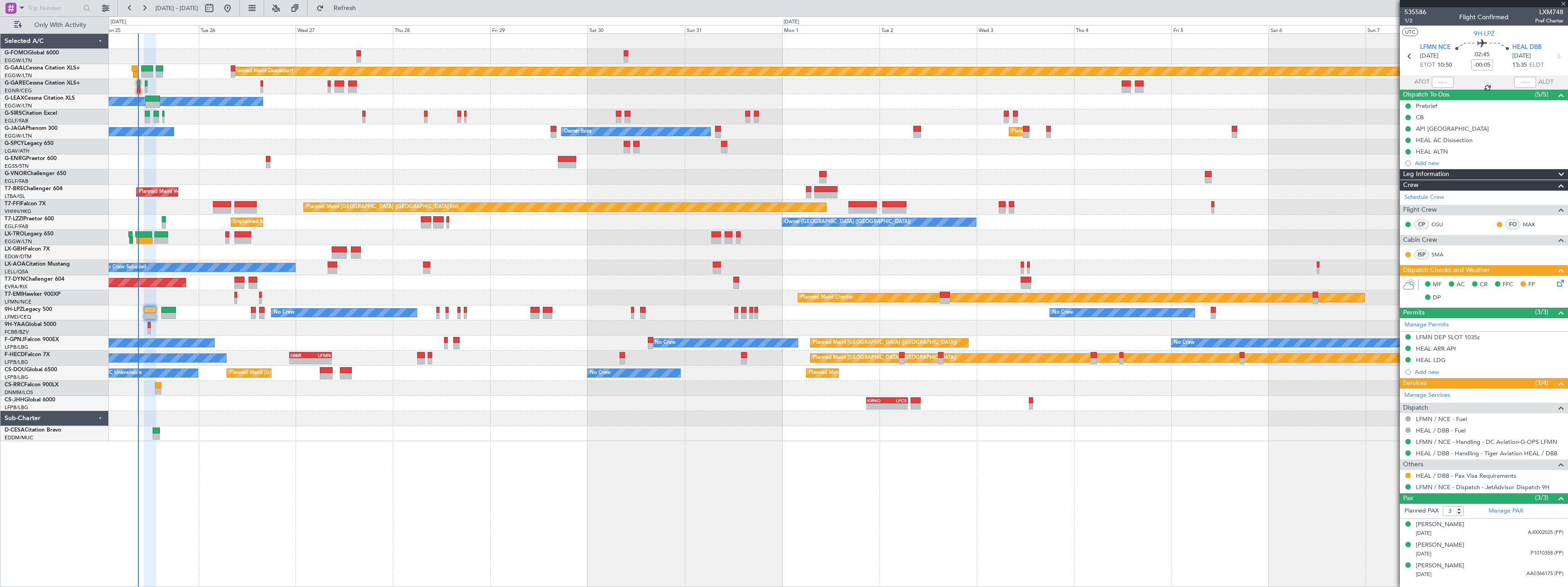
type input "+00:15"
type input "8"
